Goal: Task Accomplishment & Management: Use online tool/utility

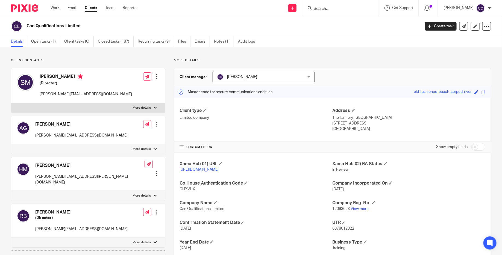
click at [22, 8] on img at bounding box center [24, 7] width 27 height 7
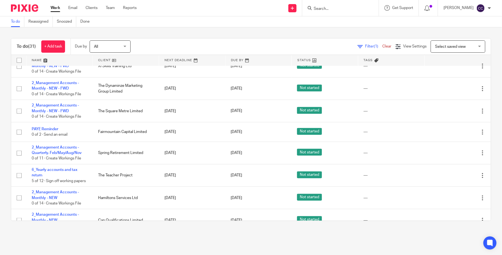
scroll to position [243, 0]
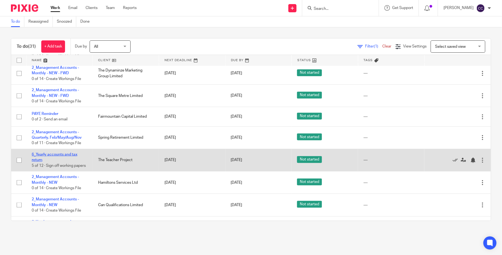
click at [56, 158] on link "6_Yearly accounts and tax return" at bounding box center [55, 157] width 46 height 9
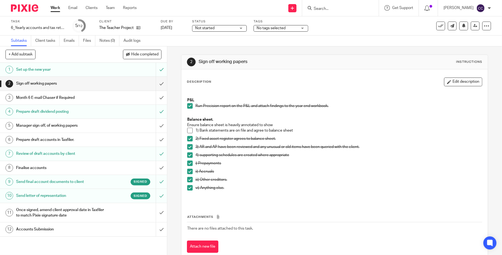
click at [75, 178] on h1 "Send final account documents to client" at bounding box center [61, 182] width 90 height 8
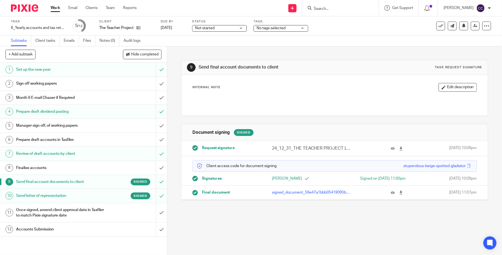
click at [333, 12] on div at bounding box center [340, 8] width 77 height 16
click at [333, 10] on input "Search" at bounding box center [337, 9] width 49 height 5
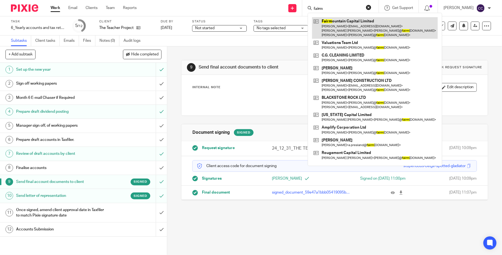
type input "fairm"
click at [353, 33] on link at bounding box center [375, 28] width 126 height 22
click at [368, 29] on link at bounding box center [375, 28] width 126 height 22
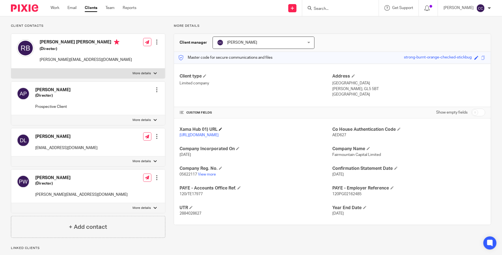
scroll to position [36, 0]
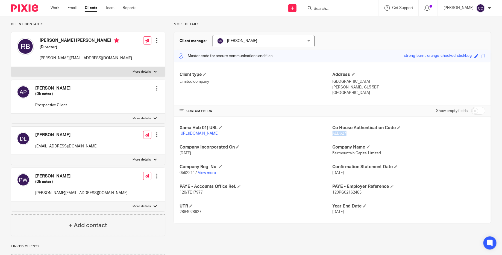
drag, startPoint x: 348, startPoint y: 134, endPoint x: 333, endPoint y: 133, distance: 14.5
click at [333, 133] on p "AED627" at bounding box center [409, 133] width 153 height 5
copy span "AED627"
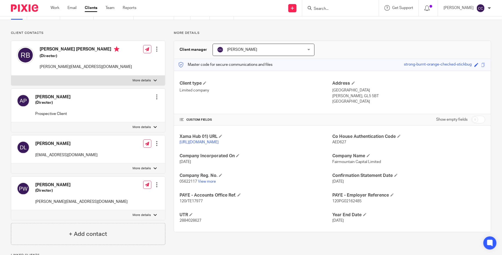
click at [340, 11] on div at bounding box center [340, 8] width 77 height 16
click at [339, 10] on input "Search" at bounding box center [337, 9] width 49 height 5
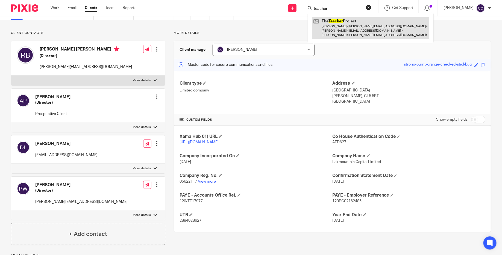
type input "teacher"
click at [362, 28] on link at bounding box center [370, 28] width 117 height 22
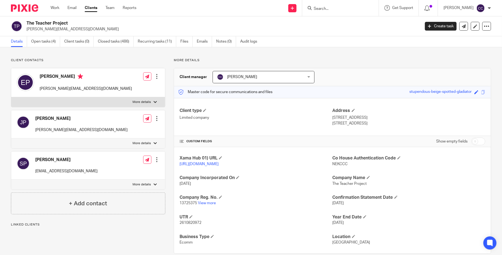
scroll to position [14, 0]
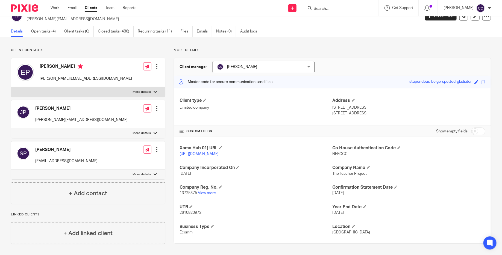
drag, startPoint x: 350, startPoint y: 151, endPoint x: 332, endPoint y: 151, distance: 17.8
click at [332, 151] on div "Xama Hub 01) URL [URL][DOMAIN_NAME] Co House Authentication Code NEKCCC Company…" at bounding box center [332, 190] width 317 height 106
click at [343, 152] on span "NEKCCC" at bounding box center [340, 154] width 15 height 4
drag, startPoint x: 333, startPoint y: 150, endPoint x: 348, endPoint y: 151, distance: 14.6
click at [348, 152] on span "NEKCCC" at bounding box center [340, 154] width 15 height 4
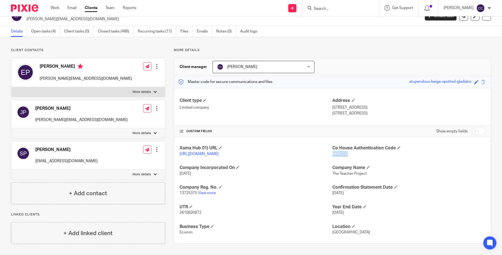
copy span "NEKCCC"
click at [243, 114] on div "Client type Limited company Address [STREET_ADDRESS] [STREET_ADDRESS]" at bounding box center [332, 107] width 317 height 38
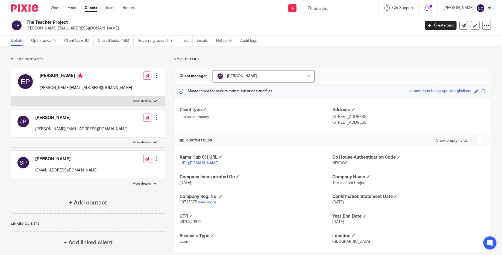
scroll to position [0, 0]
drag, startPoint x: 204, startPoint y: 227, endPoint x: 179, endPoint y: 228, distance: 24.4
click at [180, 226] on p "2610820972" at bounding box center [256, 222] width 153 height 5
copy span "2610820972"
